Goal: Task Accomplishment & Management: Manage account settings

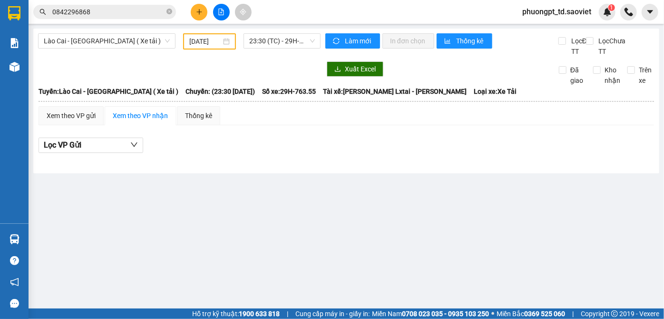
click at [118, 19] on div "Kết quả tìm kiếm ( 12 ) Bộ lọc Mã ĐH Trạng thái Món hàng Thu hộ Tổng cước Chưa …" at bounding box center [92, 12] width 185 height 17
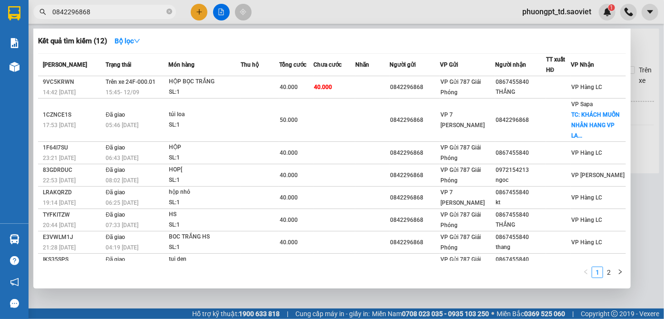
click at [118, 11] on input "0842296868" at bounding box center [108, 12] width 112 height 10
paste input "0983169899"
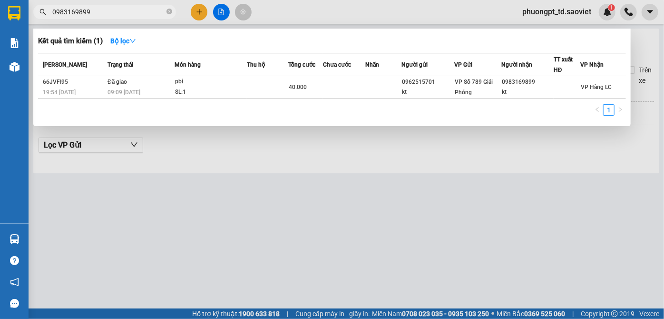
click at [137, 15] on input "0983169899" at bounding box center [108, 12] width 112 height 10
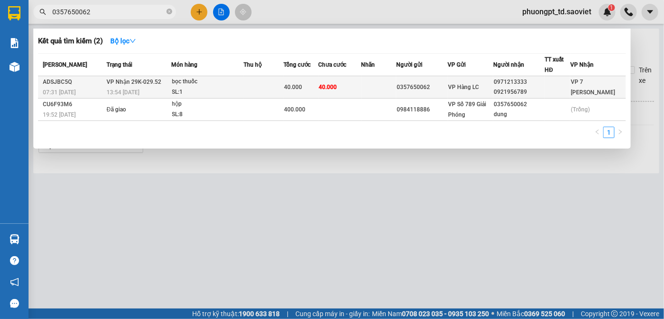
type input "0357650062"
click at [194, 87] on div "SL: 1" at bounding box center [207, 92] width 71 height 10
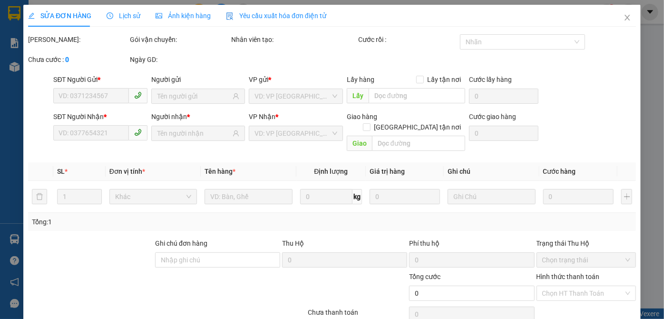
type input "0357650062"
type input "0971213333"
type input "0921956789"
type input "40.000"
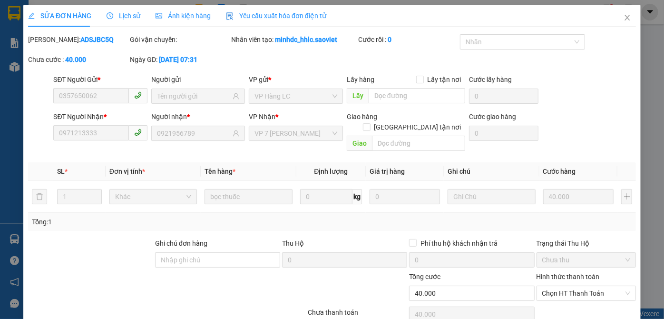
click at [124, 17] on span "Lịch sử" at bounding box center [123, 16] width 34 height 8
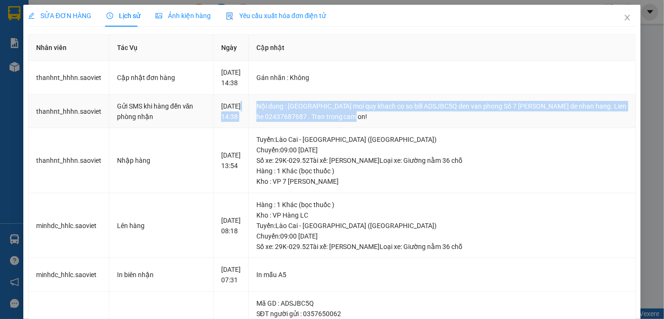
drag, startPoint x: 257, startPoint y: 119, endPoint x: 453, endPoint y: 133, distance: 196.4
click at [453, 128] on tr "thanhnt_hhhn.saoviet Gửi SMS khi hàng đến văn phòng nhận [DATE] 14:38 Nội dung …" at bounding box center [332, 112] width 607 height 34
click at [452, 122] on div "Nội dung : [GEOGRAPHIC_DATA] moi quy khach co so bill ADSJBC5Q den van phong Số…" at bounding box center [441, 111] width 371 height 21
drag, startPoint x: 209, startPoint y: 117, endPoint x: 399, endPoint y: 142, distance: 191.8
click at [399, 128] on tr "thanhnt_hhhn.saoviet Gửi SMS khi hàng đến văn phòng nhận [DATE] 14:38 Nội dung …" at bounding box center [332, 112] width 607 height 34
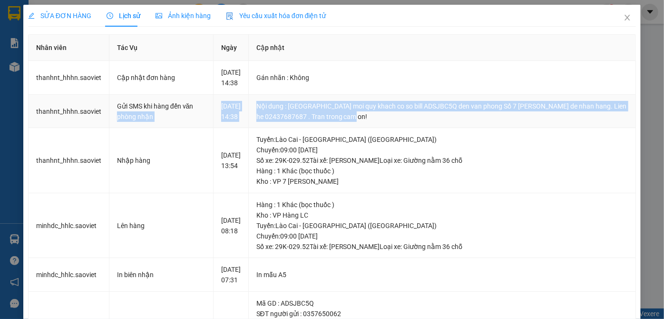
click at [399, 128] on td "Nội dung : [GEOGRAPHIC_DATA] moi quy khach co so bill ADSJBC5Q den van phong Số…" at bounding box center [442, 112] width 387 height 34
drag, startPoint x: 418, startPoint y: 129, endPoint x: 37, endPoint y: 113, distance: 382.1
click at [37, 113] on tr "thanhnt_hhhn.saoviet Gửi SMS khi hàng đến văn phòng nhận [DATE] 14:38 Nội dung …" at bounding box center [332, 112] width 607 height 34
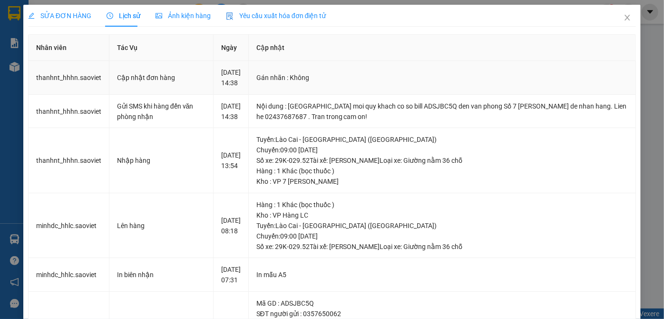
click at [148, 90] on td "Cập nhật đơn hàng" at bounding box center [161, 78] width 104 height 34
drag, startPoint x: 37, startPoint y: 85, endPoint x: 362, endPoint y: 85, distance: 325.6
click at [358, 85] on tr "thanhnt_hhhn.saoviet Cập nhật đơn hàng [DATE] 14:38 Gán nhãn : Không" at bounding box center [332, 78] width 607 height 34
drag, startPoint x: 364, startPoint y: 85, endPoint x: 380, endPoint y: 96, distance: 19.4
click at [365, 83] on div "Gán nhãn : Không" at bounding box center [441, 77] width 371 height 10
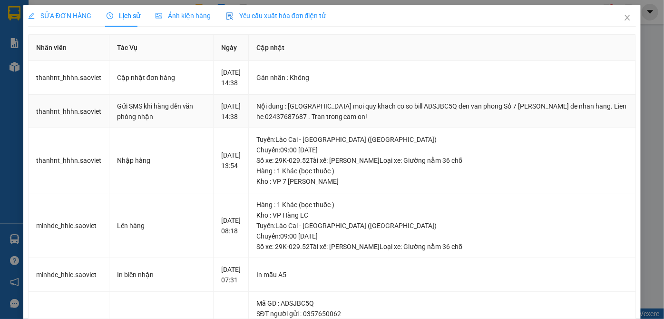
click at [398, 122] on div "Nội dung : [GEOGRAPHIC_DATA] moi quy khach co so bill ADSJBC5Q den van phong Số…" at bounding box center [441, 111] width 371 height 21
drag, startPoint x: 399, startPoint y: 127, endPoint x: 302, endPoint y: 121, distance: 96.7
click at [300, 119] on div "Nội dung : [GEOGRAPHIC_DATA] moi quy khach co so bill ADSJBC5Q den van phong Số…" at bounding box center [441, 111] width 371 height 21
click at [354, 122] on div "Nội dung : [GEOGRAPHIC_DATA] moi quy khach co so bill ADSJBC5Q den van phong Số…" at bounding box center [441, 111] width 371 height 21
click at [400, 122] on div "Nội dung : [GEOGRAPHIC_DATA] moi quy khach co so bill ADSJBC5Q den van phong Số…" at bounding box center [441, 111] width 371 height 21
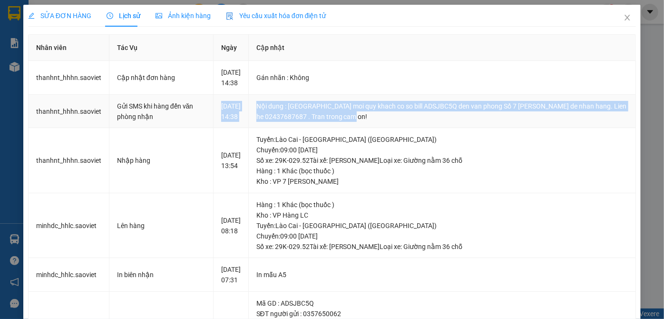
drag, startPoint x: 414, startPoint y: 131, endPoint x: 221, endPoint y: 119, distance: 193.4
click at [221, 119] on tr "thanhnt_hhhn.saoviet Gửi SMS khi hàng đến văn phòng nhận [DATE] 14:38 Nội dung …" at bounding box center [332, 112] width 607 height 34
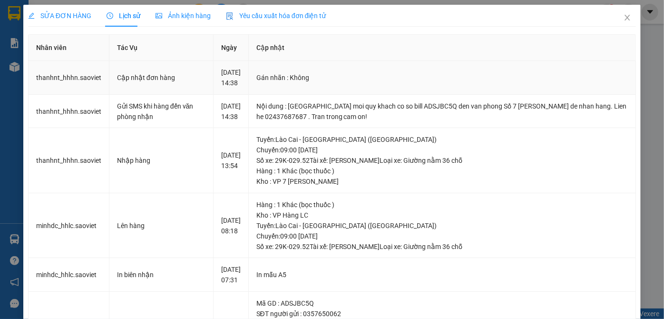
click at [322, 95] on td "Gán nhãn : Không" at bounding box center [442, 78] width 387 height 34
click at [79, 22] on div "SỬA ĐƠN HÀNG" at bounding box center [59, 16] width 63 height 22
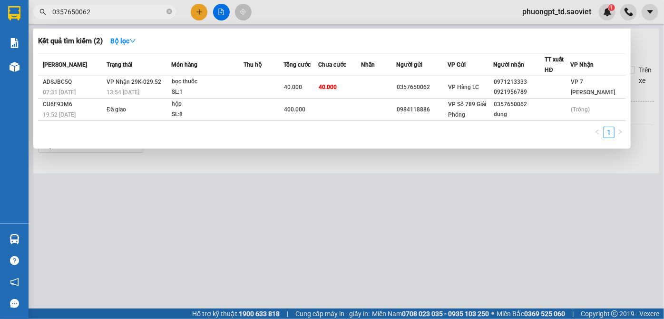
click at [121, 8] on input "0357650062" at bounding box center [108, 12] width 112 height 10
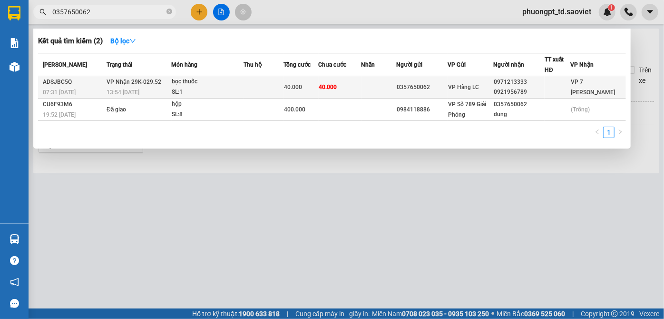
click at [580, 78] on span "VP 7 [PERSON_NAME]" at bounding box center [592, 86] width 44 height 17
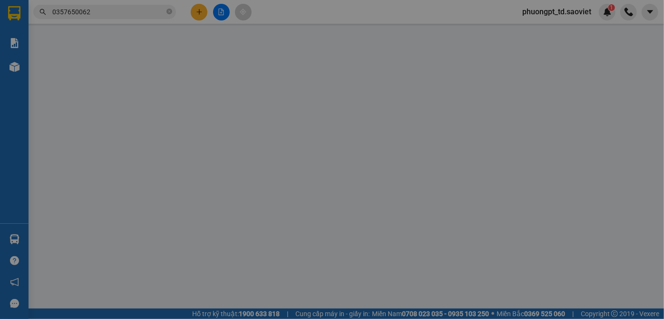
type input "0357650062"
type input "0971213333"
type input "0921956789"
type input "40.000"
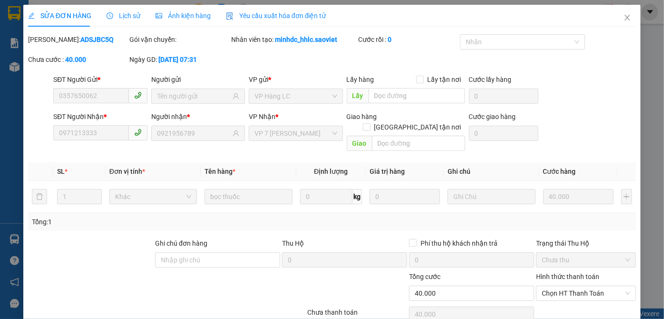
click at [118, 13] on span "Lịch sử" at bounding box center [123, 16] width 34 height 8
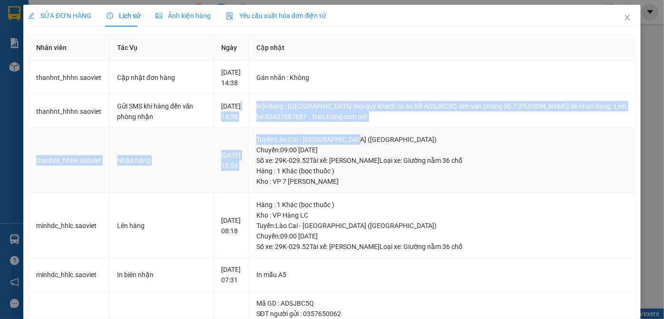
drag, startPoint x: 256, startPoint y: 119, endPoint x: 450, endPoint y: 153, distance: 197.3
click at [450, 153] on tbody "thanhnt_hhhn.saoviet Cập nhật đơn hàng [DATE] 14:38 Gán nhãn : Không thanhnt_…" at bounding box center [332, 250] width 607 height 379
click at [468, 152] on td "Tuyến : [GEOGRAPHIC_DATA] - [GEOGRAPHIC_DATA] (Giường) [GEOGRAPHIC_DATA]: 09:00…" at bounding box center [442, 160] width 387 height 65
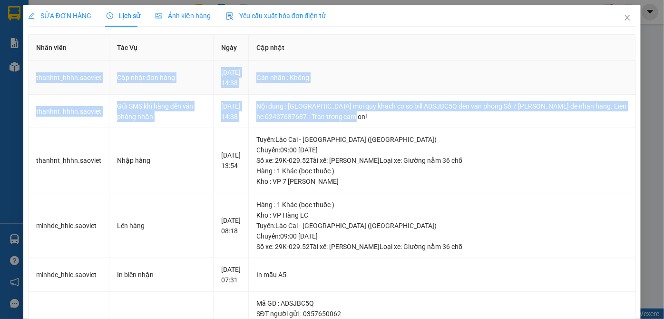
drag, startPoint x: 417, startPoint y: 139, endPoint x: 31, endPoint y: 66, distance: 392.9
click at [31, 66] on tbody "thanhnt_hhhn.saoviet Cập nhật đơn hàng [DATE] 14:38 Gán nhãn : Không thanhnt_…" at bounding box center [332, 250] width 607 height 379
click at [84, 64] on td "thanhnt_hhhn.saoviet" at bounding box center [69, 78] width 81 height 34
click at [521, 122] on div "Nội dung : [GEOGRAPHIC_DATA] moi quy khach co so bill ADSJBC5Q den van phong Số…" at bounding box center [441, 111] width 371 height 21
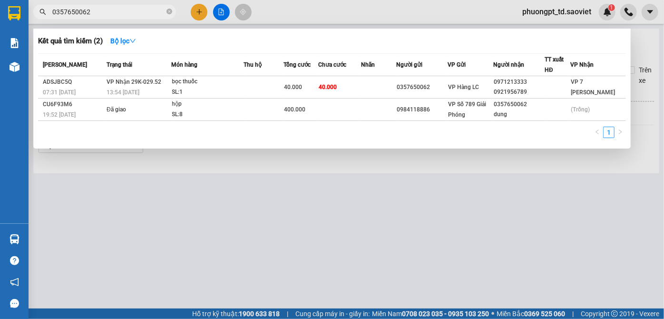
click at [97, 8] on input "0357650062" at bounding box center [108, 12] width 112 height 10
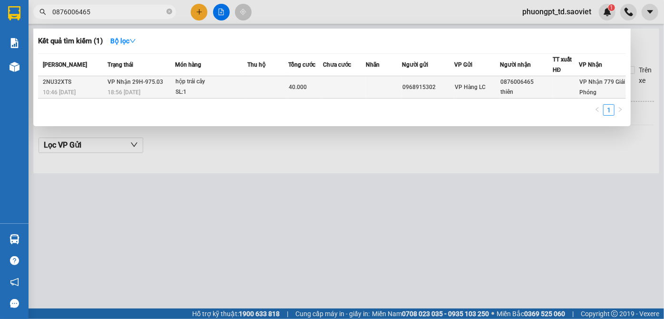
type input "0876006465"
click at [589, 87] on div "VP Nhận 779 Giải Phóng" at bounding box center [603, 87] width 46 height 21
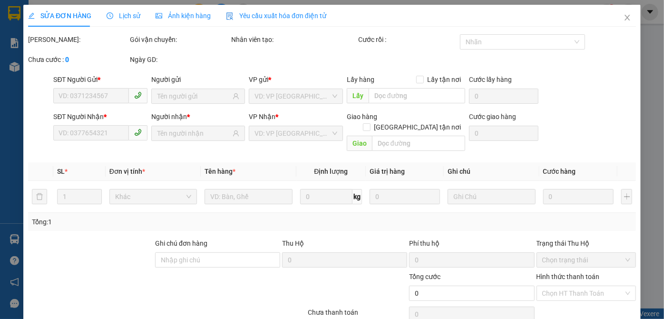
type input "0968915302"
type input "0876006465"
type input "thiên"
type input "40.000"
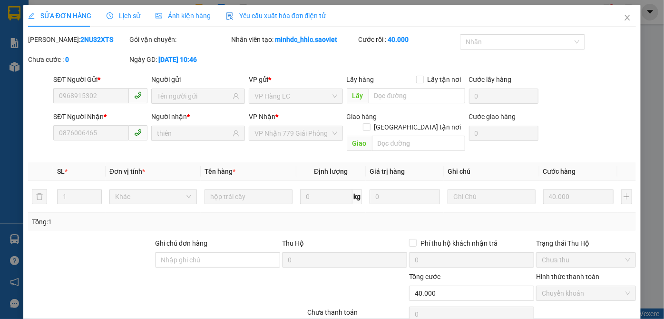
click at [128, 19] on span "Lịch sử" at bounding box center [123, 16] width 34 height 8
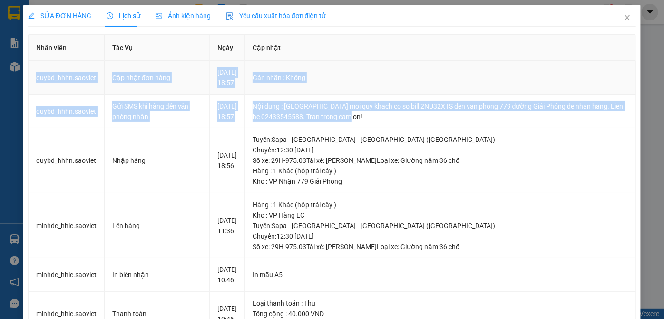
drag, startPoint x: 375, startPoint y: 129, endPoint x: 35, endPoint y: 80, distance: 343.5
click at [35, 80] on tbody "duybd_hhhn.saoviet Cập nhật đơn hàng [DATE] 18:57 Gán nhãn : Không duybd_hhhn…" at bounding box center [332, 283] width 607 height 444
click at [59, 95] on td "duybd_hhhn.saoviet" at bounding box center [67, 78] width 76 height 34
drag, startPoint x: 373, startPoint y: 132, endPoint x: 32, endPoint y: 85, distance: 344.1
click at [32, 85] on tbody "duybd_hhhn.saoviet Cập nhật đơn hàng [DATE] 18:57 Gán nhãn : Không duybd_hhhn…" at bounding box center [332, 283] width 607 height 444
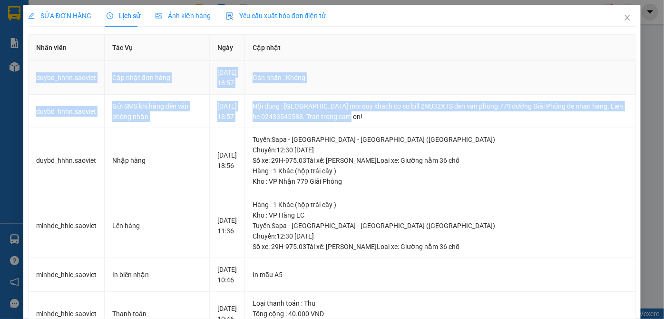
click at [180, 95] on td "Cập nhật đơn hàng" at bounding box center [157, 78] width 105 height 34
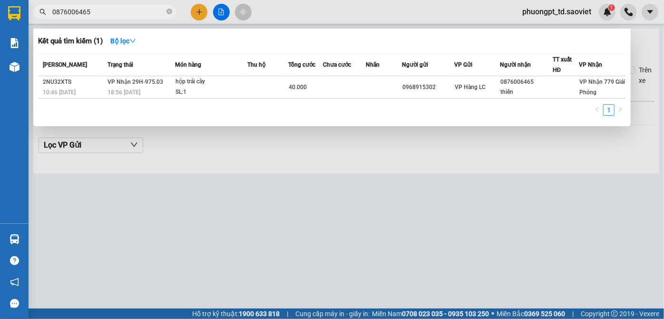
click at [115, 15] on input "0876006465" at bounding box center [108, 12] width 112 height 10
paste input "0372343144"
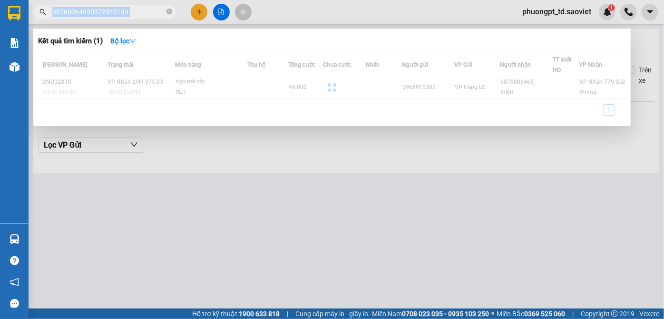
drag, startPoint x: 145, startPoint y: 6, endPoint x: 59, endPoint y: 14, distance: 86.0
click at [54, 12] on span "08760064650372343144" at bounding box center [104, 12] width 143 height 14
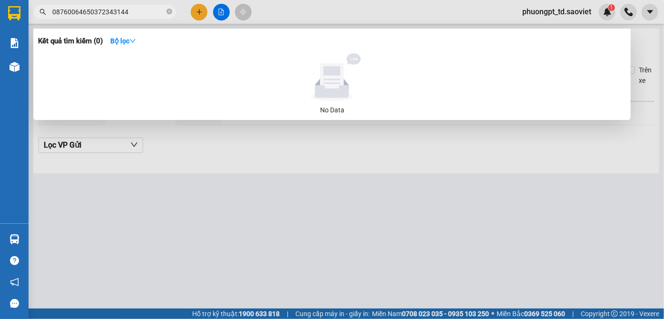
drag, startPoint x: 132, startPoint y: 16, endPoint x: 40, endPoint y: 16, distance: 91.8
click at [40, 16] on span "08760064650372343144" at bounding box center [104, 12] width 143 height 14
paste input "text"
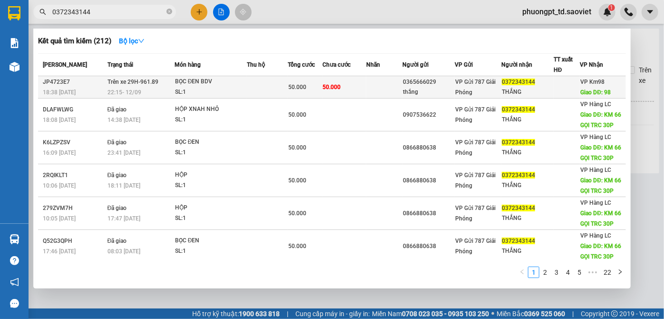
type input "0372343144"
click at [346, 81] on td "50.000" at bounding box center [344, 87] width 44 height 22
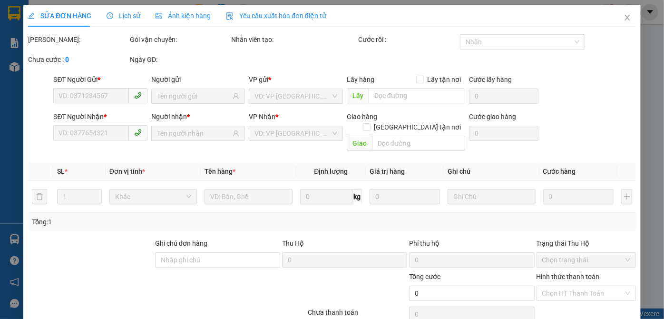
type input "0365666029"
type input "thắng"
type input "0372343144"
type input "THẮNG"
type input "98"
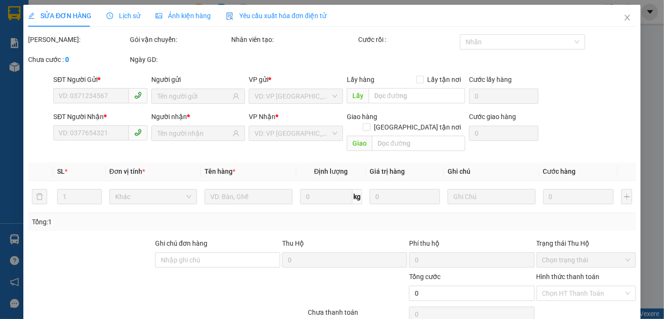
type input "50.000"
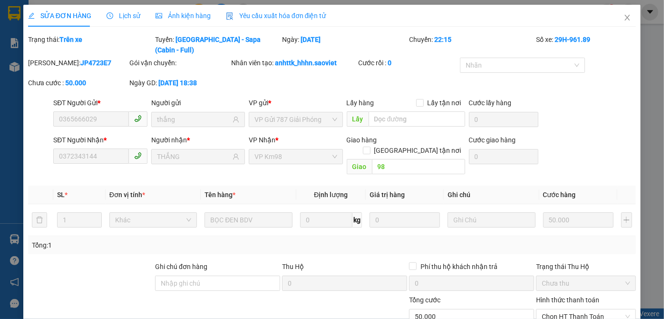
click at [131, 18] on span "Lịch sử" at bounding box center [123, 16] width 34 height 8
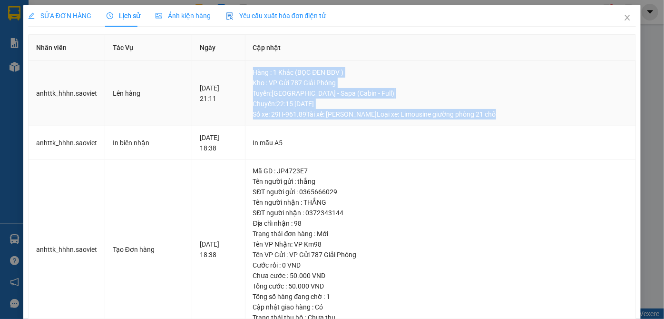
drag, startPoint x: 267, startPoint y: 68, endPoint x: 505, endPoint y: 123, distance: 244.1
click at [505, 123] on td "Hàng : 1 Khác (BỌC ĐEN BDV ) Kho : VP Gửi 787 Giải Phóng Tuyến : [GEOGRAPHIC_DA…" at bounding box center [440, 93] width 391 height 65
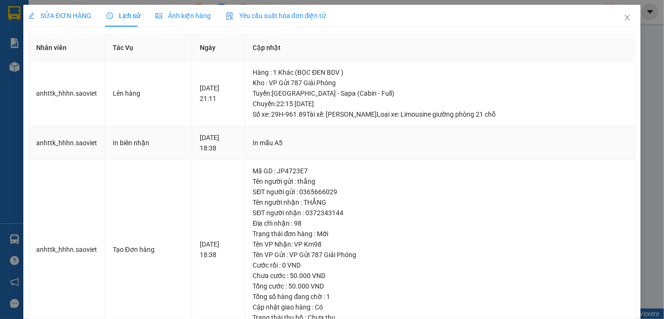
click at [486, 135] on td "In mẫu A5" at bounding box center [440, 143] width 391 height 34
click at [624, 20] on icon "close" at bounding box center [626, 18] width 5 height 6
